Goal: Task Accomplishment & Management: Use online tool/utility

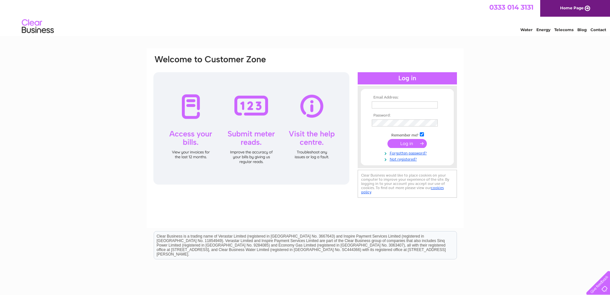
type input "[PERSON_NAME][EMAIL_ADDRESS][DOMAIN_NAME]"
click at [406, 145] on input "submit" at bounding box center [407, 143] width 39 height 9
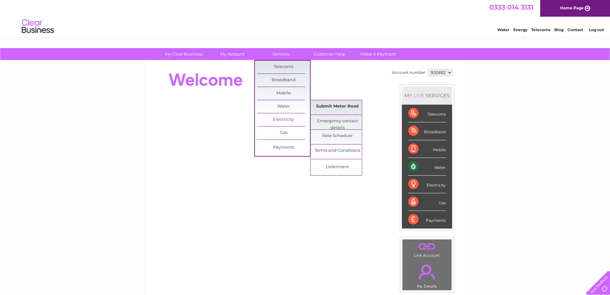
click at [337, 105] on link "Submit Meter Read" at bounding box center [337, 106] width 53 height 13
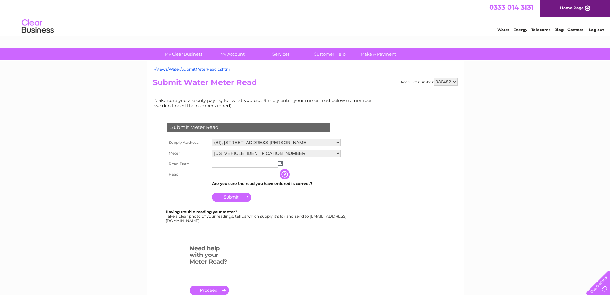
click at [223, 165] on input "text" at bounding box center [245, 163] width 66 height 7
click at [280, 163] on img at bounding box center [280, 162] width 5 height 5
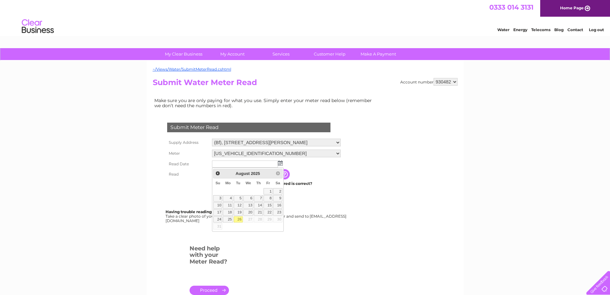
click at [239, 218] on link "26" at bounding box center [238, 219] width 9 height 6
type input "2025/08/26"
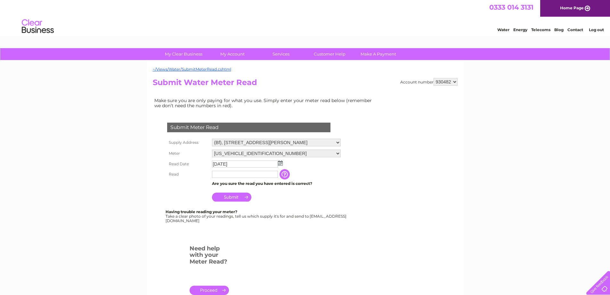
click at [224, 175] on input "text" at bounding box center [245, 173] width 66 height 7
type input "528"
click at [225, 199] on input "Submit" at bounding box center [231, 196] width 39 height 9
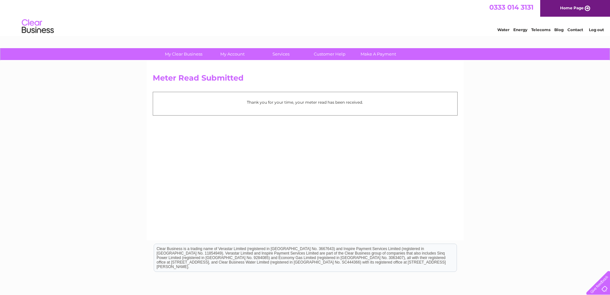
click at [597, 28] on link "Log out" at bounding box center [596, 29] width 15 height 5
